Goal: Transaction & Acquisition: Obtain resource

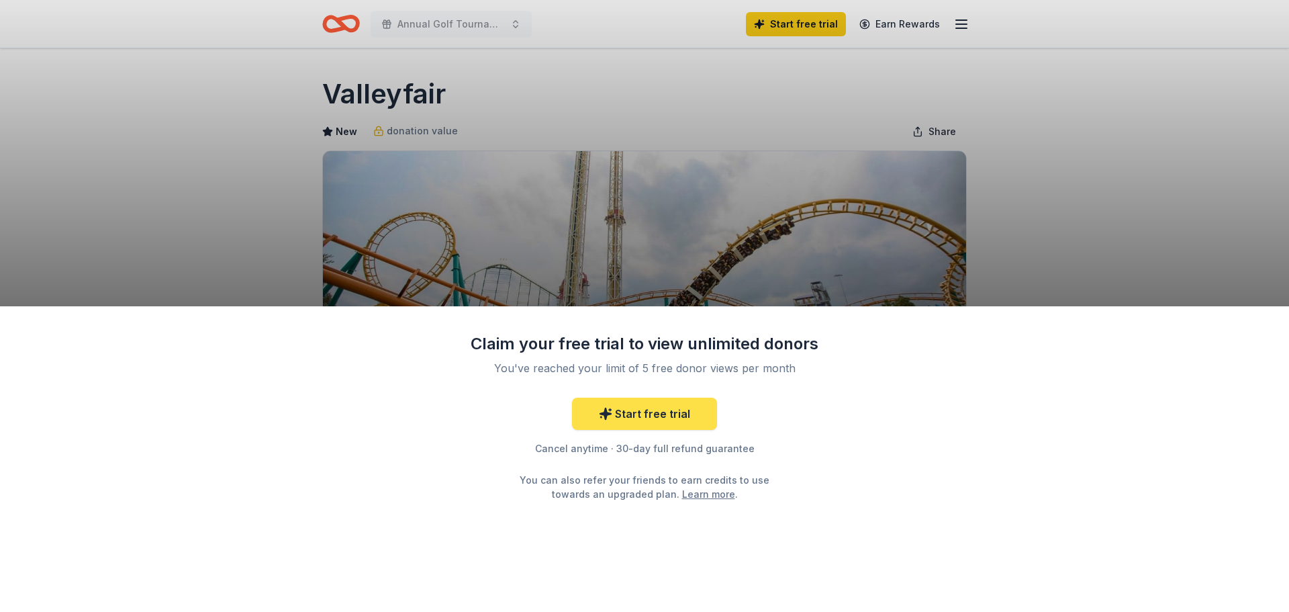
click at [676, 422] on link "Start free trial" at bounding box center [644, 414] width 145 height 32
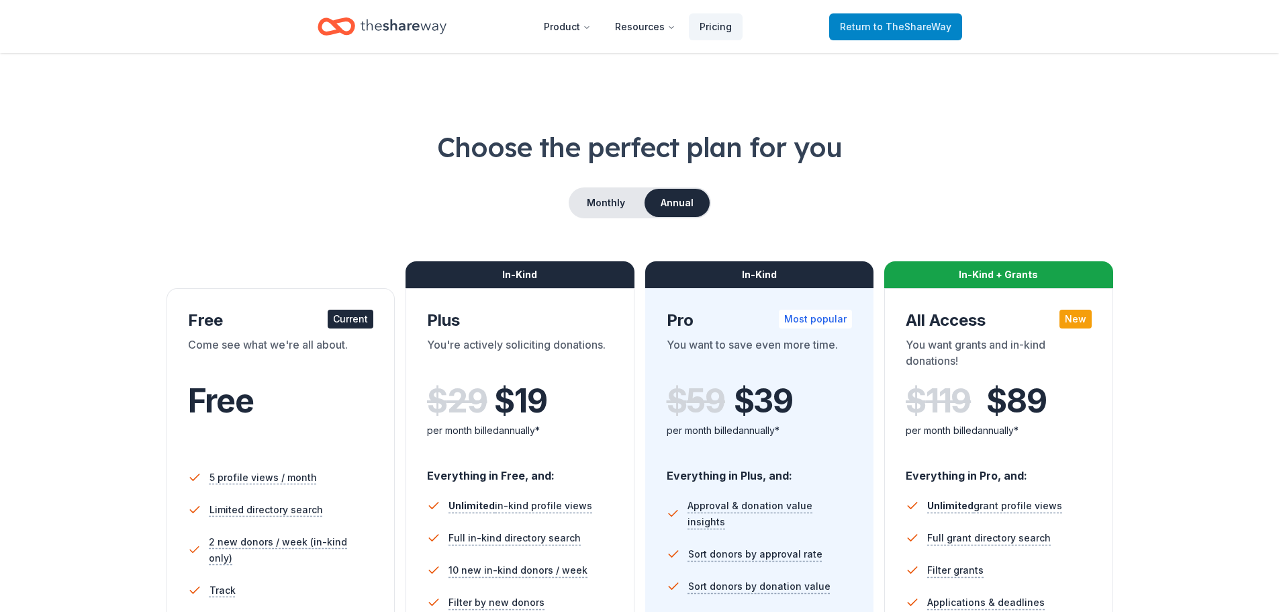
click at [893, 21] on span "to TheShareWay" at bounding box center [913, 26] width 78 height 11
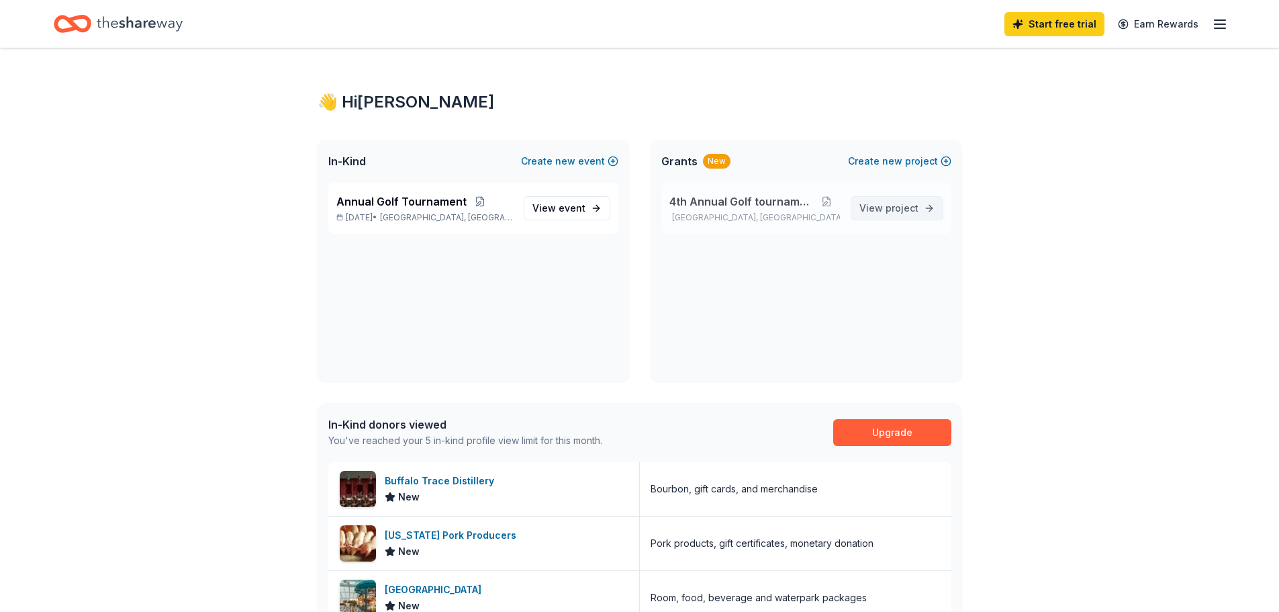
click at [895, 205] on span "project" at bounding box center [902, 207] width 33 height 11
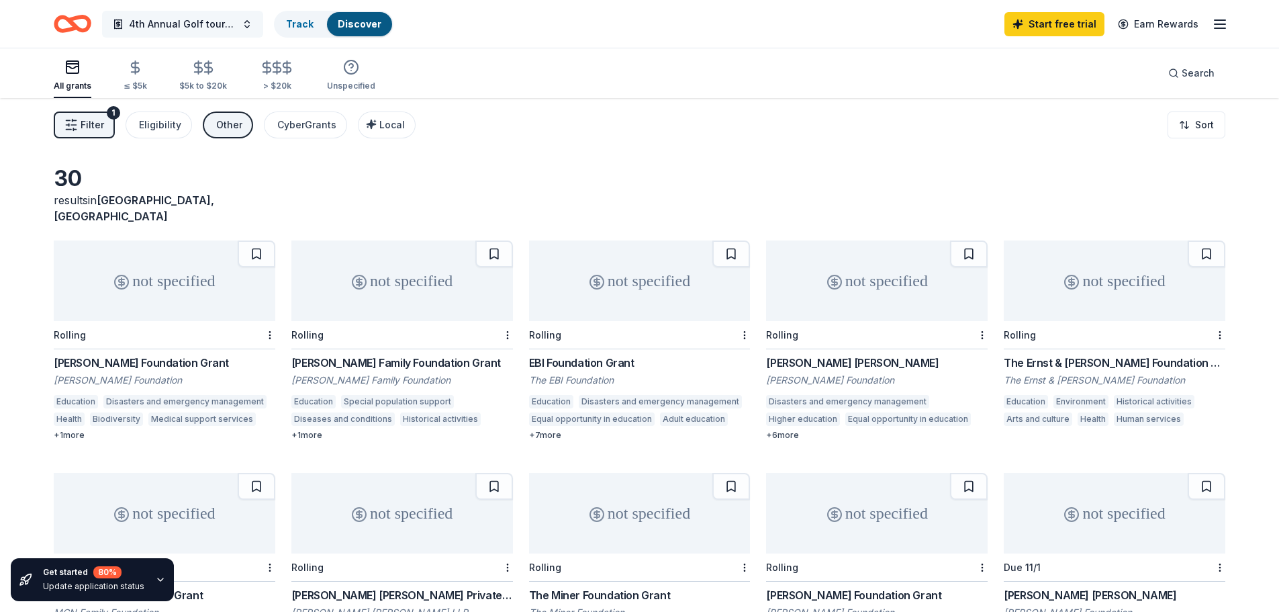
click at [155, 22] on span "4th Annual Golf tournament" at bounding box center [182, 24] width 107 height 16
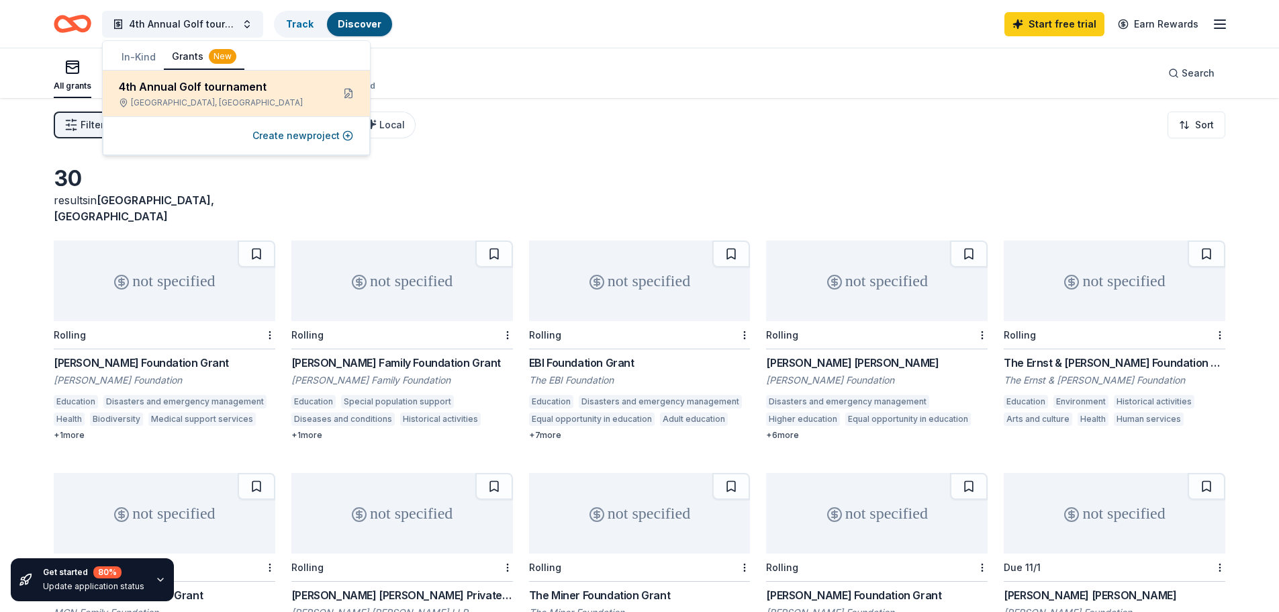
click at [184, 85] on div "4th Annual Golf tournament" at bounding box center [220, 87] width 203 height 16
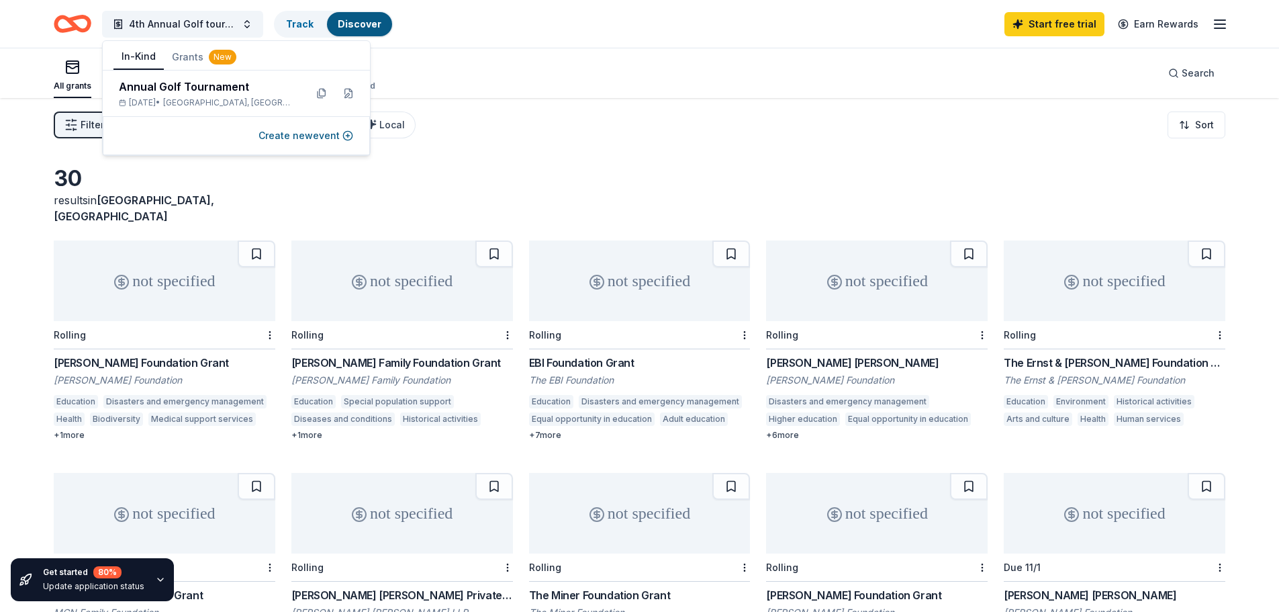
click at [131, 56] on button "In-Kind" at bounding box center [138, 57] width 50 height 26
click at [214, 93] on div "Annual Golf Tournament" at bounding box center [207, 87] width 176 height 16
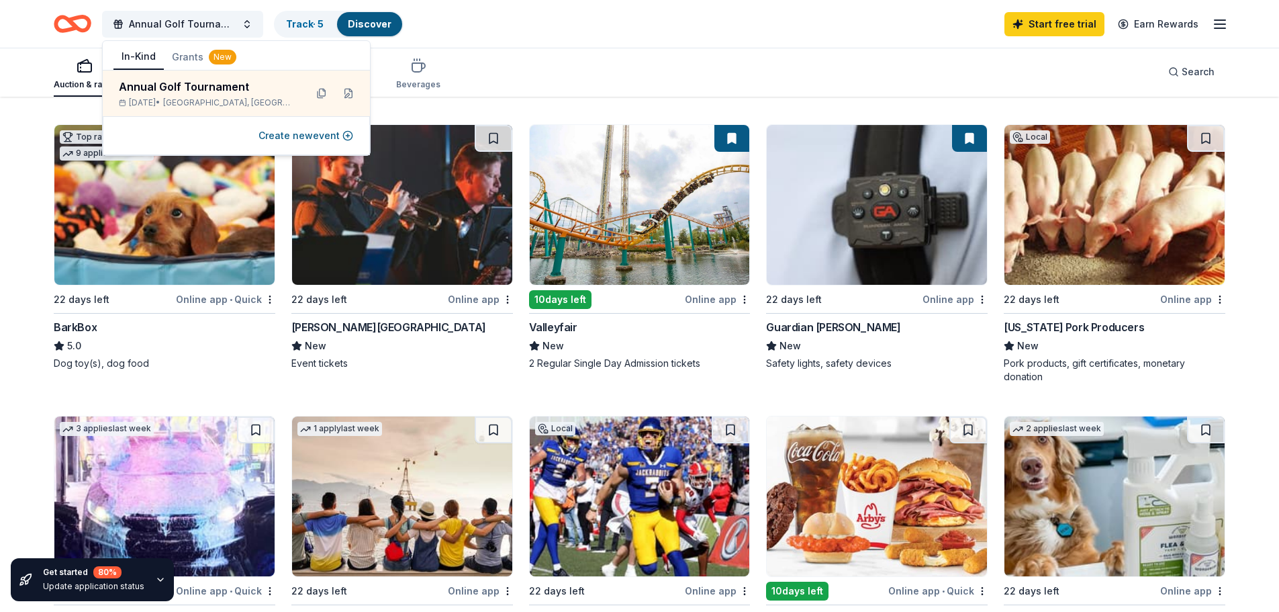
scroll to position [403, 0]
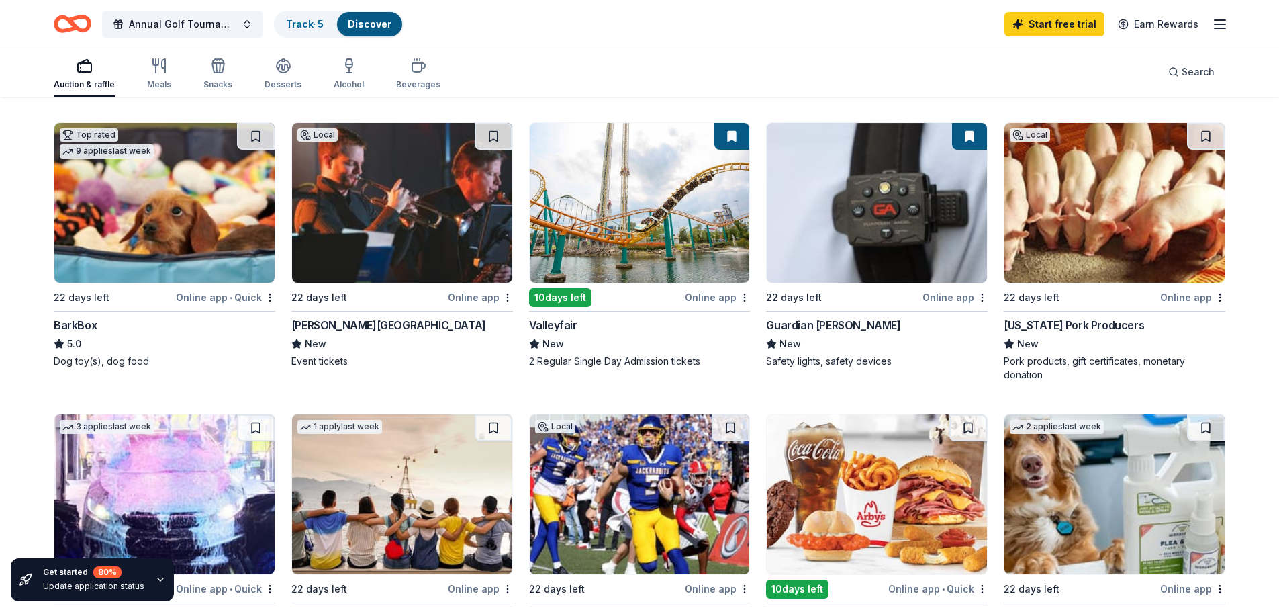
click at [612, 297] on div "10 days left" at bounding box center [606, 297] width 154 height 17
